Goal: Information Seeking & Learning: Learn about a topic

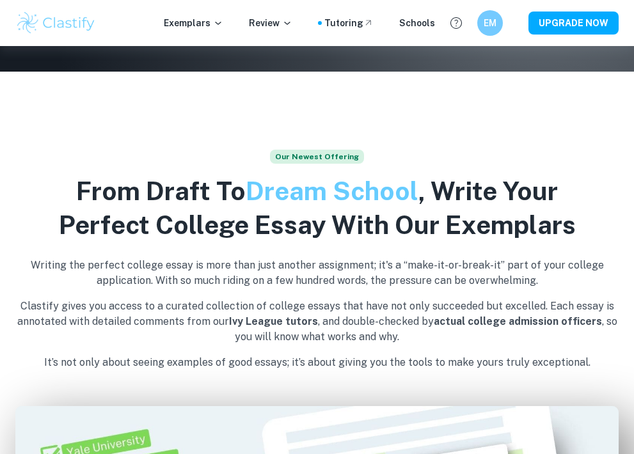
scroll to position [397, 0]
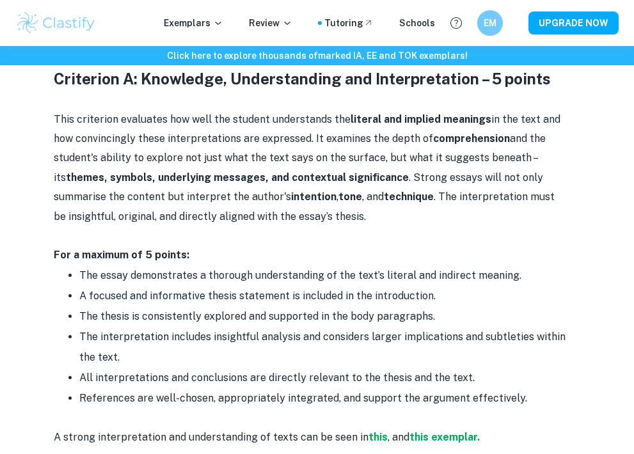
scroll to position [637, 0]
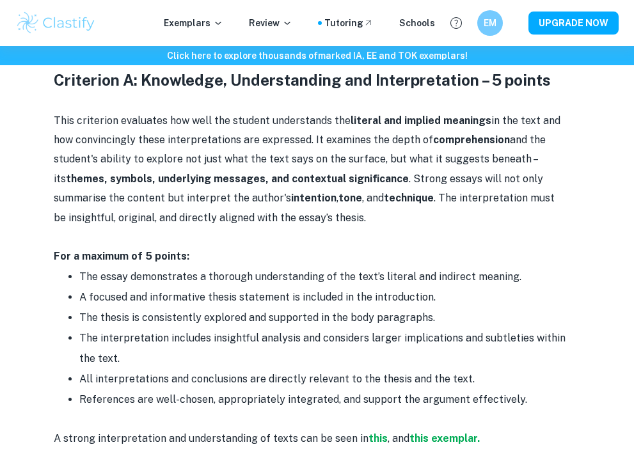
click at [408, 148] on p "This criterion evaluates how well the student understands the literal and impli…" at bounding box center [310, 169] width 512 height 116
click at [420, 212] on p "This criterion evaluates how well the student understands the literal and impli…" at bounding box center [310, 169] width 512 height 116
drag, startPoint x: 303, startPoint y: 216, endPoint x: 353, endPoint y: 341, distance: 135.2
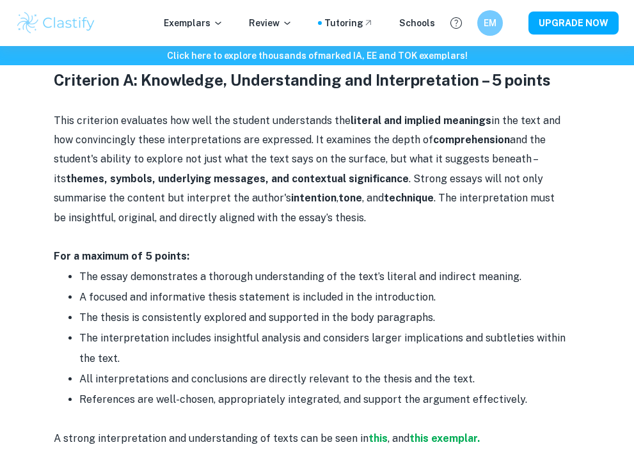
click at [353, 341] on li "The interpretation includes insightful analysis and considers larger implicatio…" at bounding box center [322, 348] width 486 height 41
click at [358, 269] on li "The essay demonstrates a thorough understanding of the text’s literal and indir…" at bounding box center [322, 277] width 486 height 20
click at [416, 308] on li "The thesis is consistently explored and supported in the body paragraphs." at bounding box center [322, 318] width 486 height 20
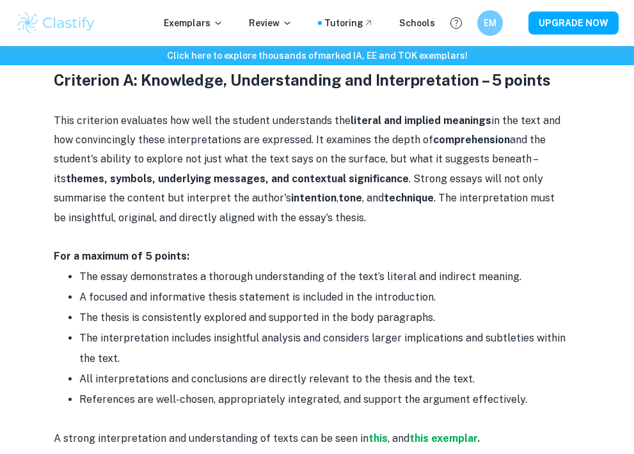
click at [416, 308] on li "The thesis is consistently explored and supported in the body paragraphs." at bounding box center [322, 318] width 486 height 20
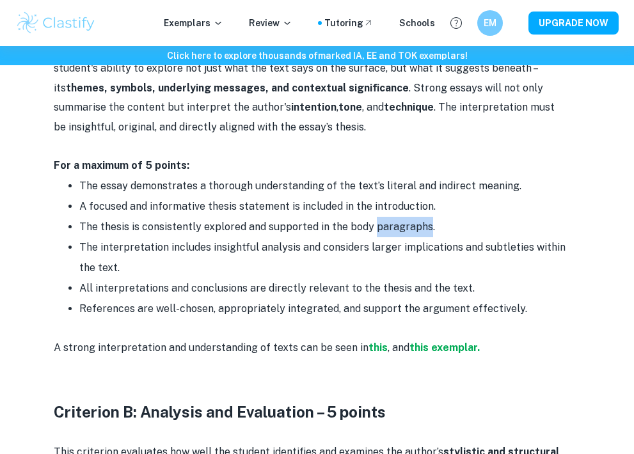
scroll to position [729, 0]
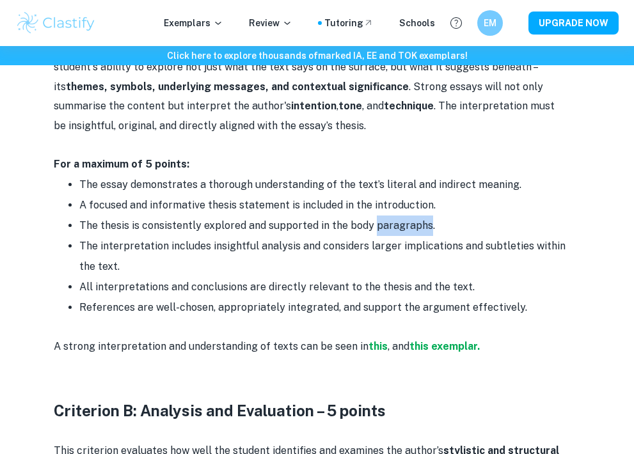
click at [438, 236] on li "The interpretation includes insightful analysis and considers larger implicatio…" at bounding box center [322, 256] width 486 height 41
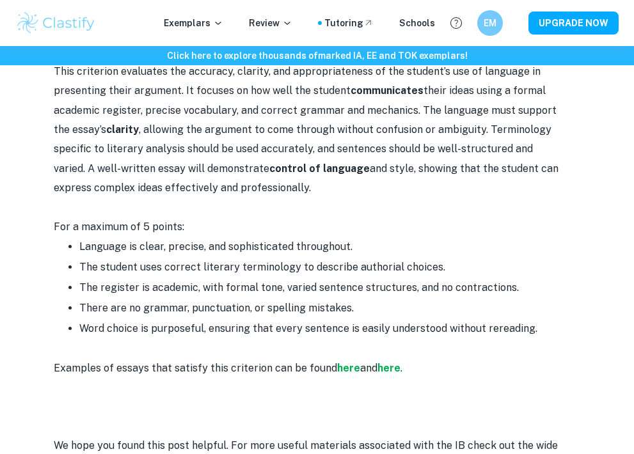
scroll to position [1915, 0]
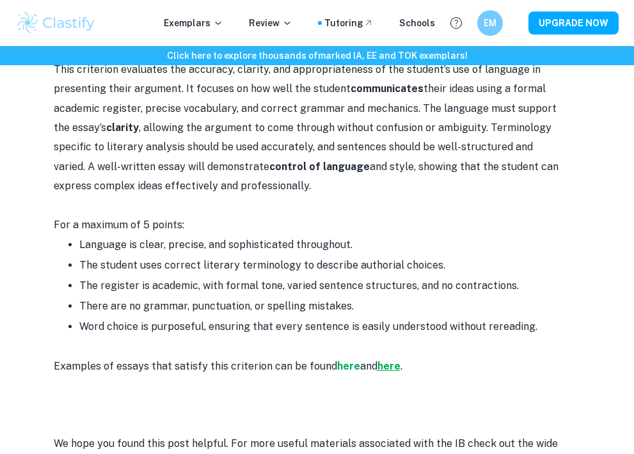
click at [390, 360] on strong "here" at bounding box center [388, 366] width 23 height 12
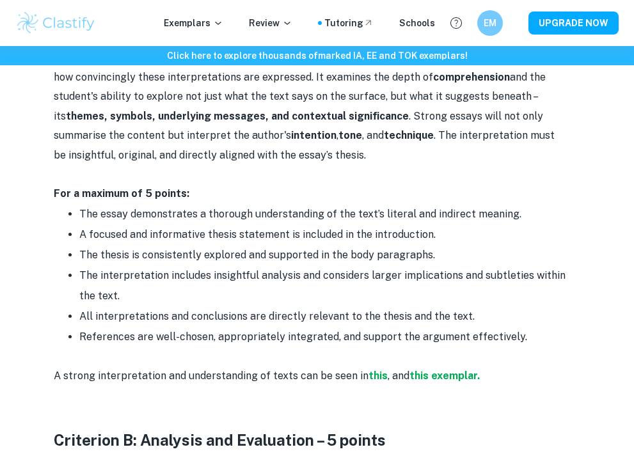
scroll to position [692, 0]
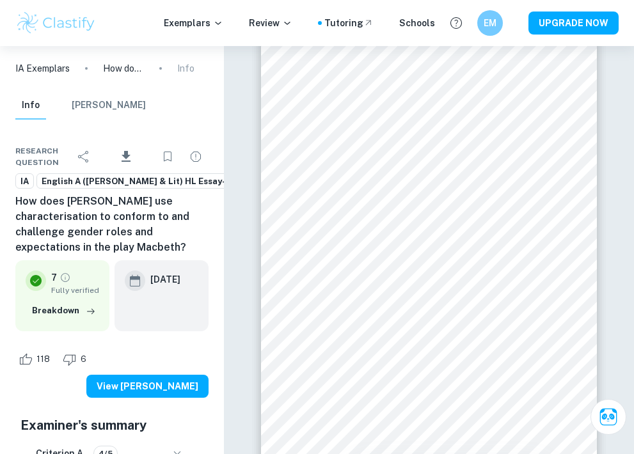
scroll to position [28, 0]
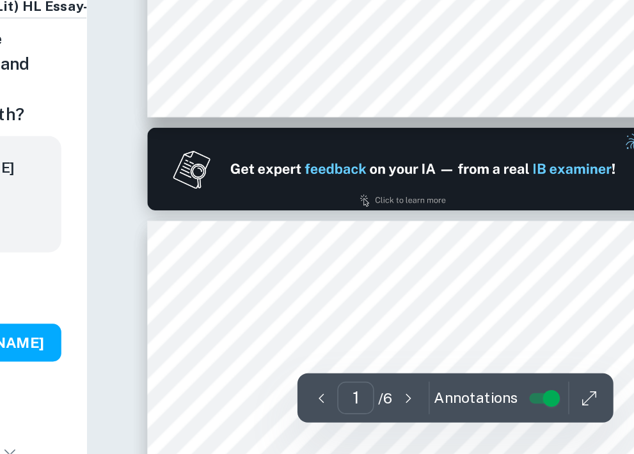
type input "2"
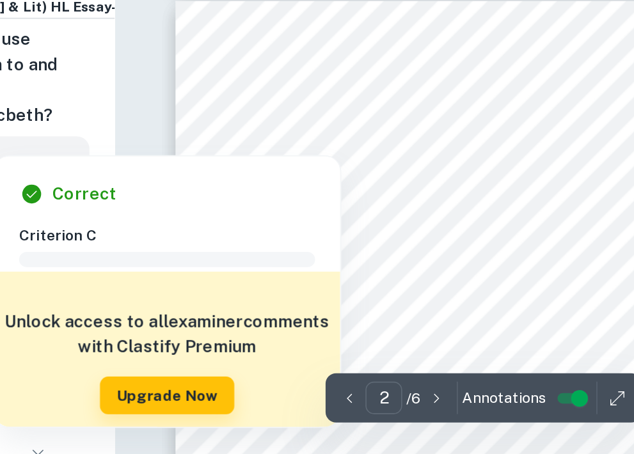
scroll to position [420, 0]
